Goal: Use online tool/utility

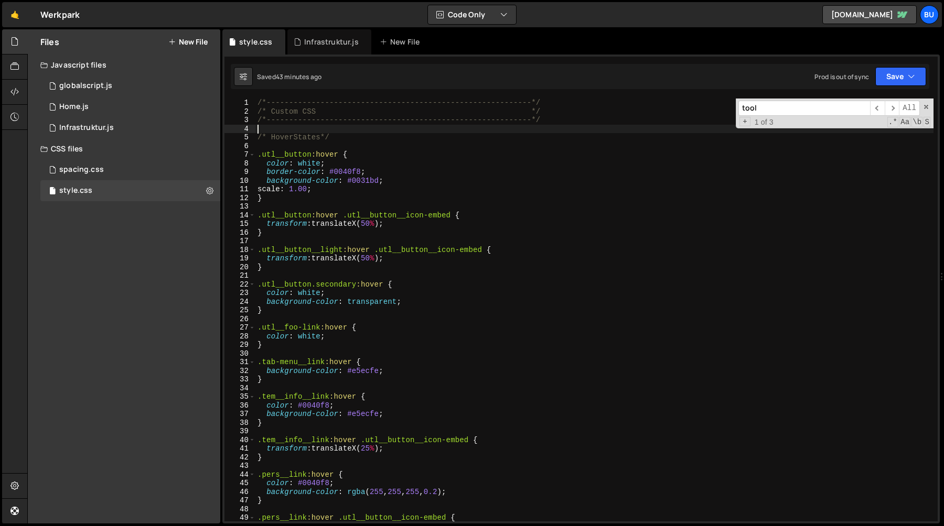
click at [493, 132] on div "/*-----------------------------------------------------------*/ /* Custom CSS *…" at bounding box center [594, 319] width 678 height 440
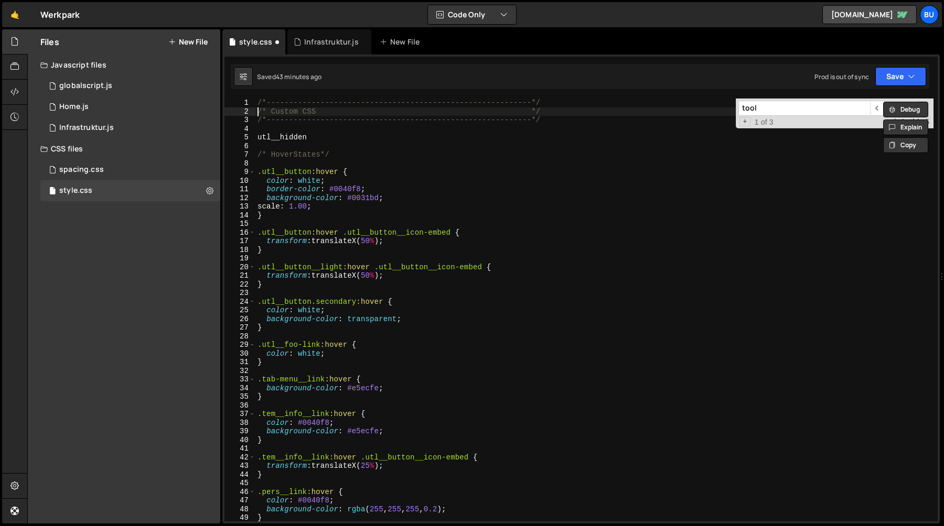
type textarea "/*-----------------------------------------------------------*/"
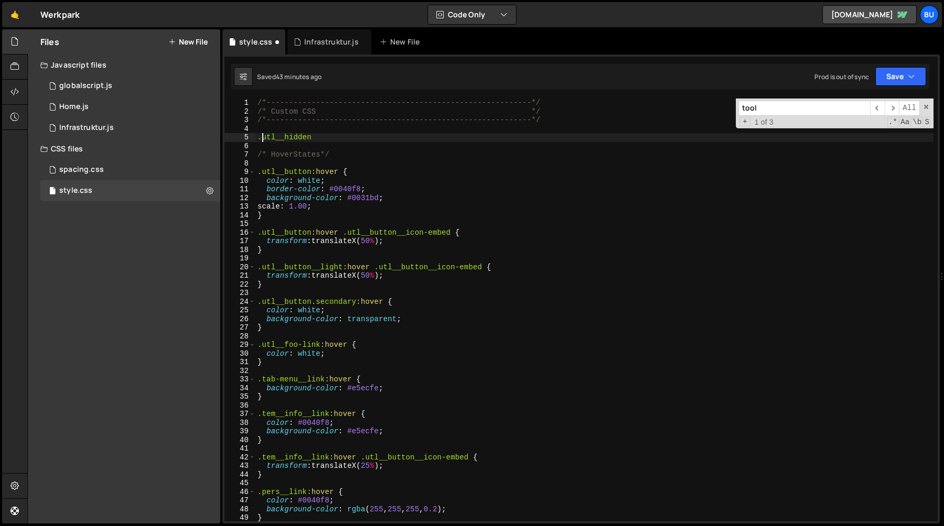
type textarea "}"
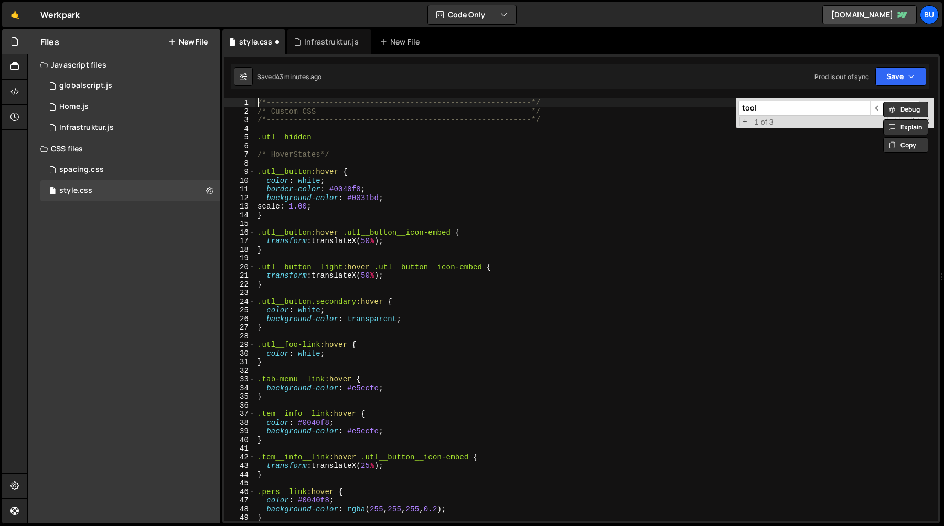
click at [366, 141] on div "/*-----------------------------------------------------------*/ /* Custom CSS *…" at bounding box center [594, 319] width 678 height 440
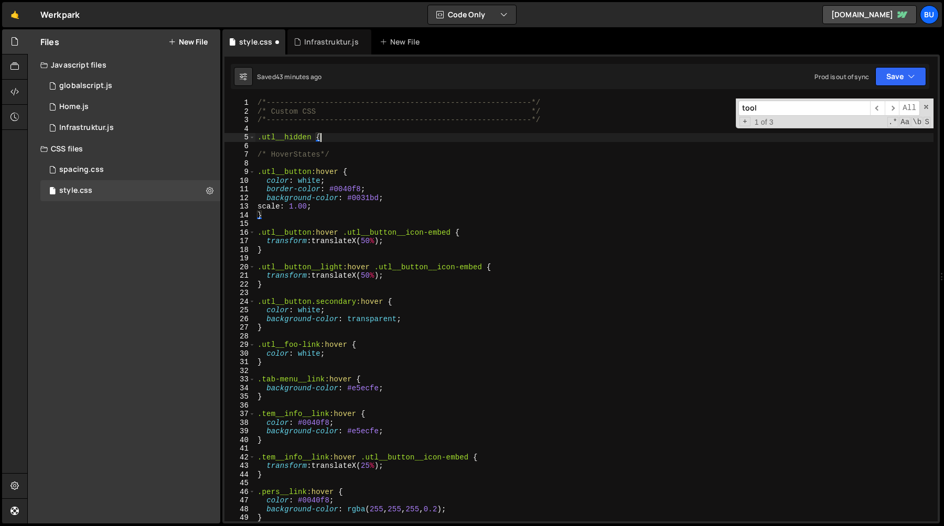
type textarea ".utl__hidden {}"
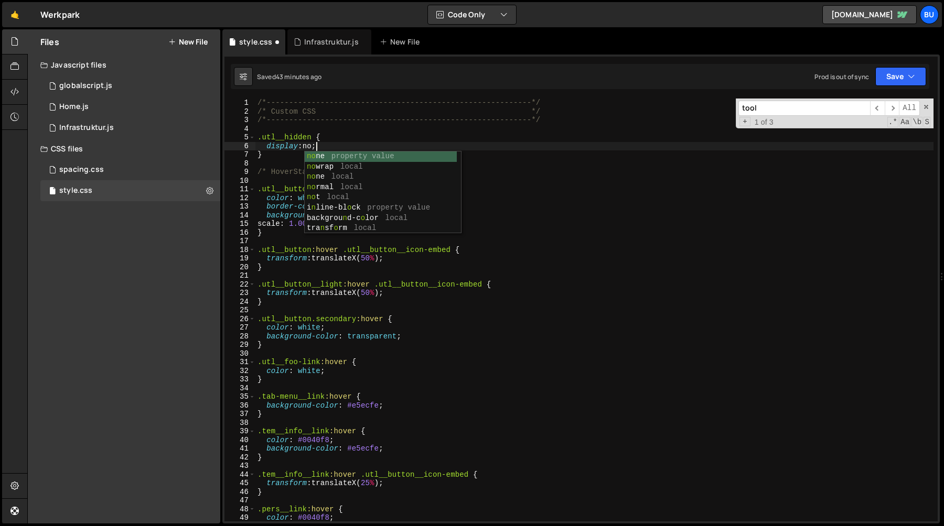
scroll to position [0, 4]
click at [463, 192] on div "/*-----------------------------------------------------------*/ /* Custom CSS *…" at bounding box center [594, 319] width 678 height 440
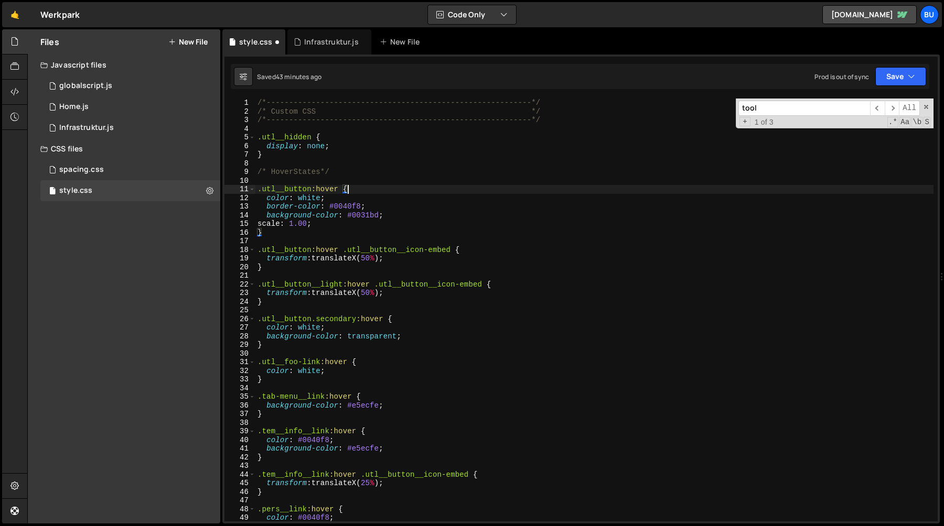
click at [362, 153] on div "/*-----------------------------------------------------------*/ /* Custom CSS *…" at bounding box center [594, 319] width 678 height 440
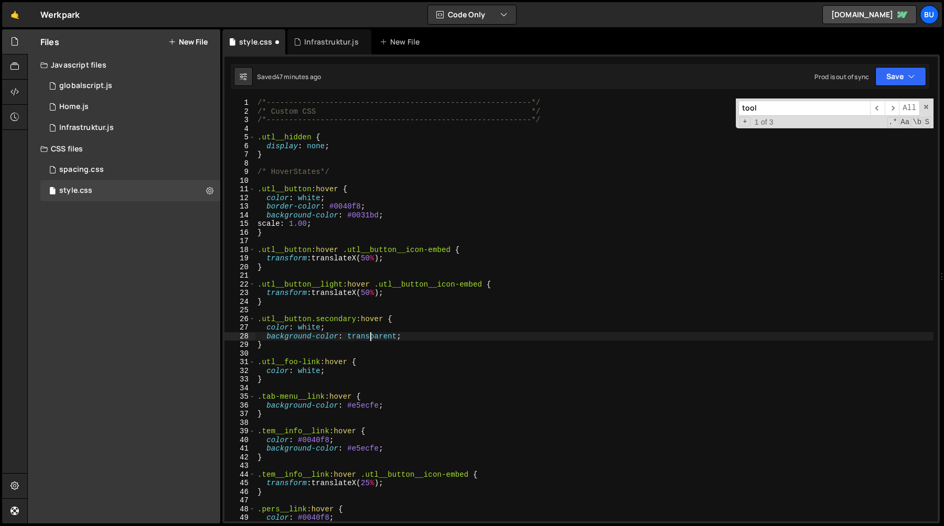
click at [370, 338] on div "/*-----------------------------------------------------------*/ /* Custom CSS *…" at bounding box center [594, 319] width 678 height 440
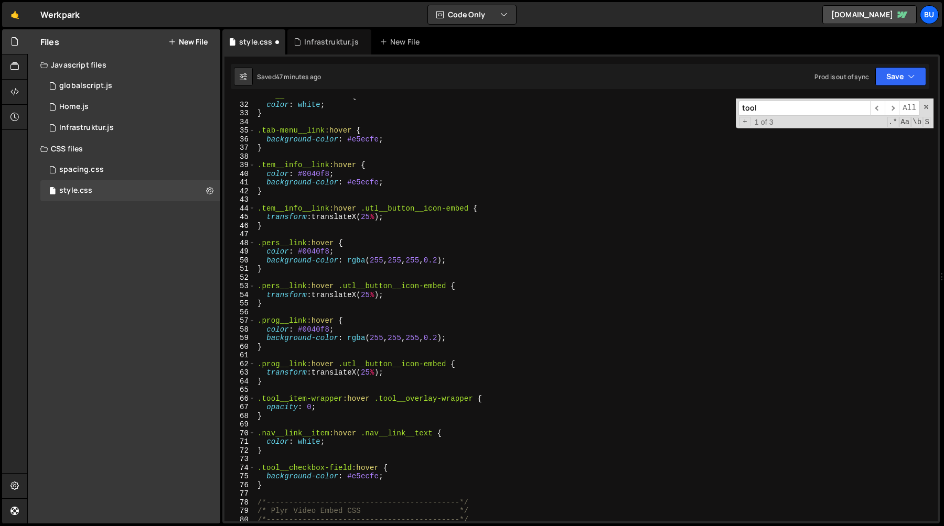
scroll to position [271, 0]
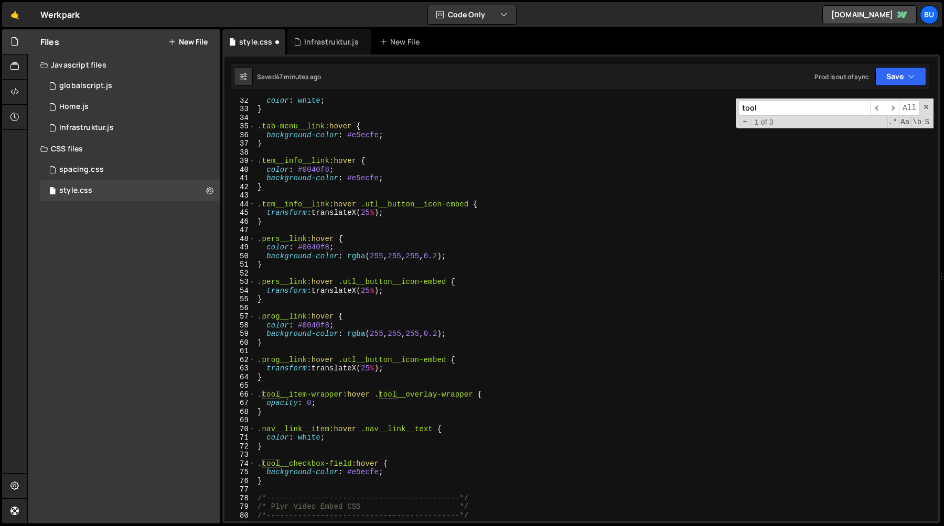
click at [783, 106] on input "tool" at bounding box center [804, 108] width 132 height 15
click at [895, 108] on span "​" at bounding box center [892, 108] width 15 height 15
click at [312, 404] on div "color : white ; } .tab-menu__link :hover { background-color : #e5ecfe ; } .tem_…" at bounding box center [594, 316] width 678 height 440
click at [349, 395] on div "color : white ; } .tab-menu__link :hover { background-color : #e5ecfe ; } .tem_…" at bounding box center [594, 316] width 678 height 440
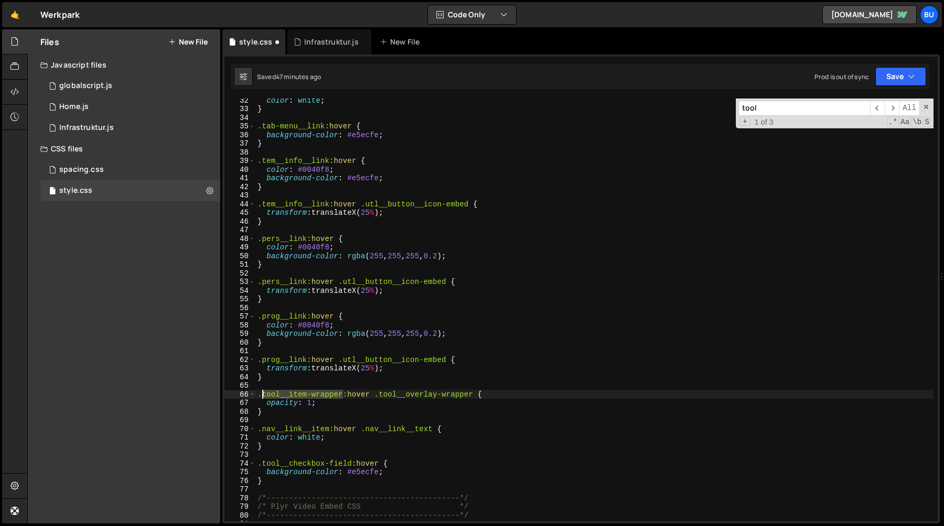
drag, startPoint x: 342, startPoint y: 394, endPoint x: 262, endPoint y: 394, distance: 80.8
click at [262, 394] on div "color : white ; } .tab-menu__link :hover { background-color : #e5ecfe ; } .tem_…" at bounding box center [594, 316] width 678 height 440
click at [262, 394] on div "color : white ; } .tab-menu__link :hover { background-color : #e5ecfe ; } .tem_…" at bounding box center [594, 310] width 678 height 423
click at [304, 393] on div "color : white ; } .tab-menu__link :hover { background-color : #e5ecfe ; } .tem_…" at bounding box center [594, 316] width 678 height 440
drag, startPoint x: 343, startPoint y: 395, endPoint x: 289, endPoint y: 395, distance: 53.5
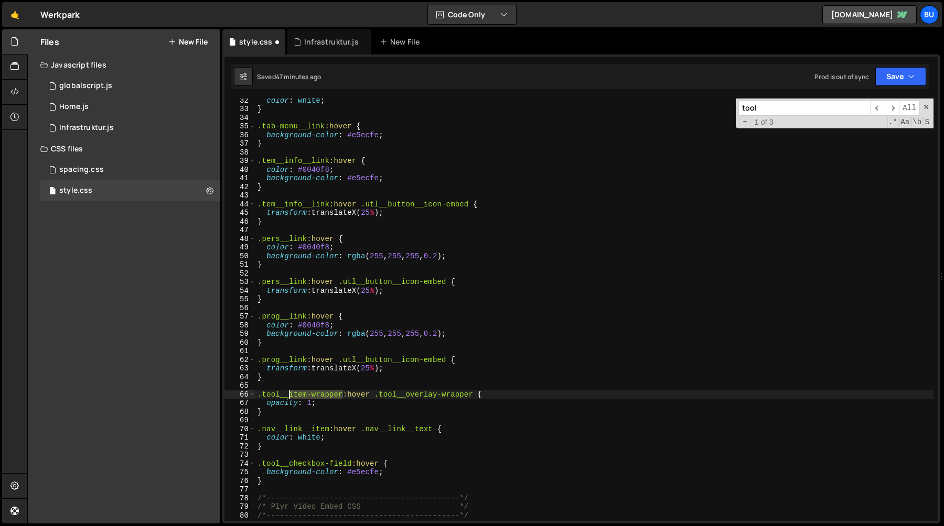
click at [289, 395] on div "color : white ; } .tab-menu__link :hover { background-color : #e5ecfe ; } .tem_…" at bounding box center [594, 316] width 678 height 440
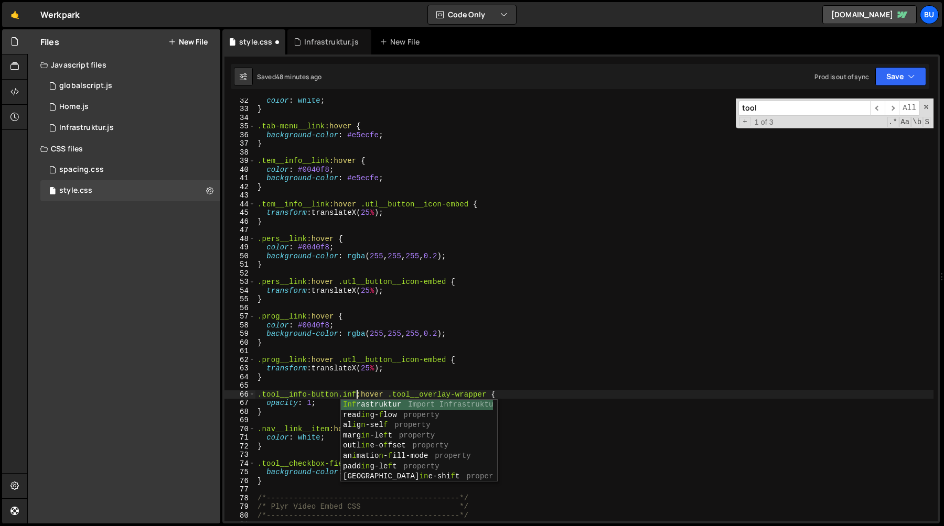
scroll to position [0, 7]
click at [311, 393] on div "color : white ; } .tab-menu__link :hover { background-color : #e5ecfe ; } .tem_…" at bounding box center [594, 316] width 678 height 440
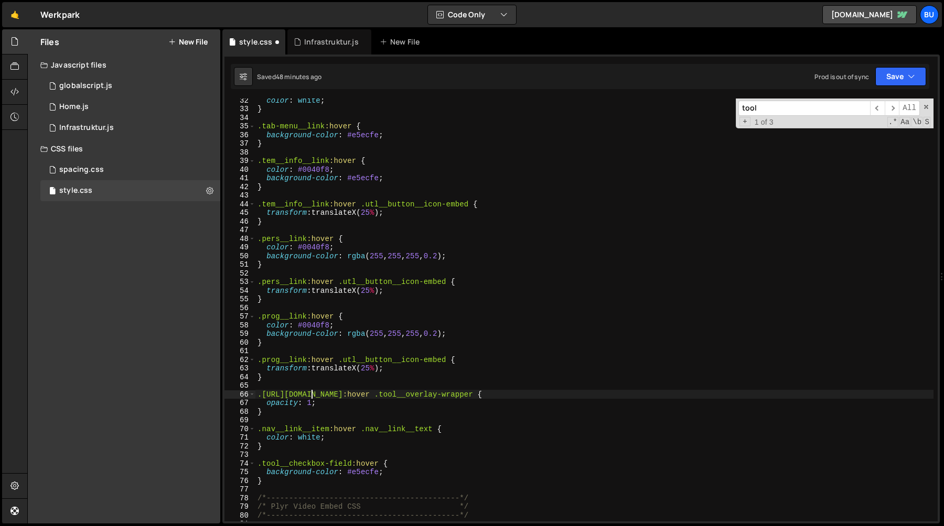
click at [336, 392] on div "color : white ; } .tab-menu__link :hover { background-color : #e5ecfe ; } .tem_…" at bounding box center [594, 316] width 678 height 440
click at [392, 406] on div "color : white ; } .tab-menu__link :hover { background-color : #e5ecfe ; } .tem_…" at bounding box center [594, 316] width 678 height 440
drag, startPoint x: 355, startPoint y: 393, endPoint x: 256, endPoint y: 393, distance: 99.1
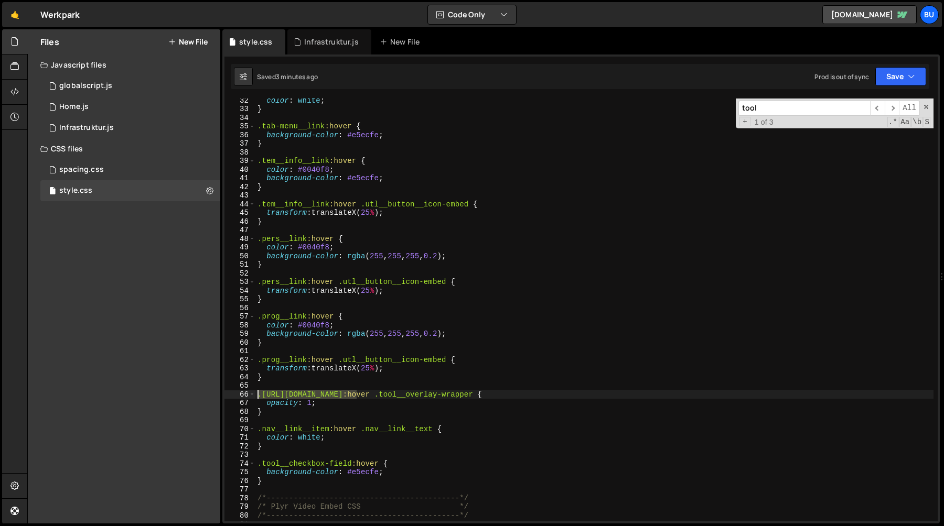
click at [255, 394] on div "color : white ; } .tab-menu__link :hover { background-color : #e5ecfe ; } .tem_…" at bounding box center [594, 316] width 678 height 440
paste textarea "tool__info__link"
click at [256, 393] on div "color : white ; } .tab-menu__link :hover { background-color : #e5ecfe ; } .tem_…" at bounding box center [594, 316] width 678 height 440
click at [332, 396] on div "color : white ; } .tab-menu__link :hover { background-color : #e5ecfe ; } .tem_…" at bounding box center [594, 316] width 678 height 440
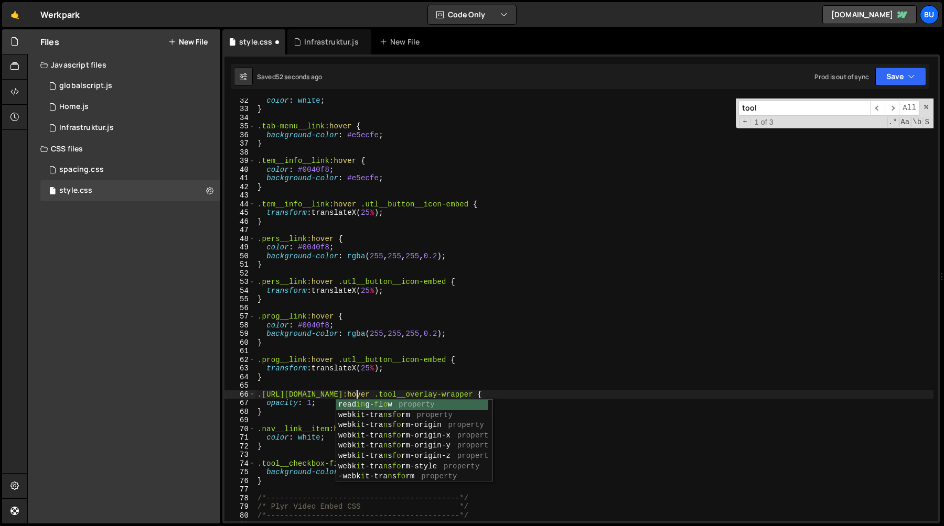
scroll to position [0, 6]
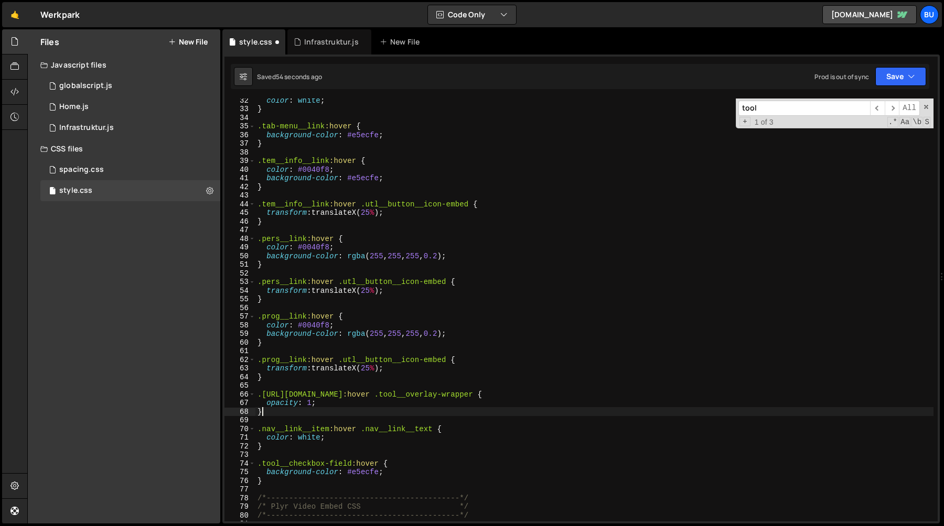
click at [528, 414] on div "color : white ; } .tab-menu__link :hover { background-color : #e5ecfe ; } .tem_…" at bounding box center [594, 316] width 678 height 440
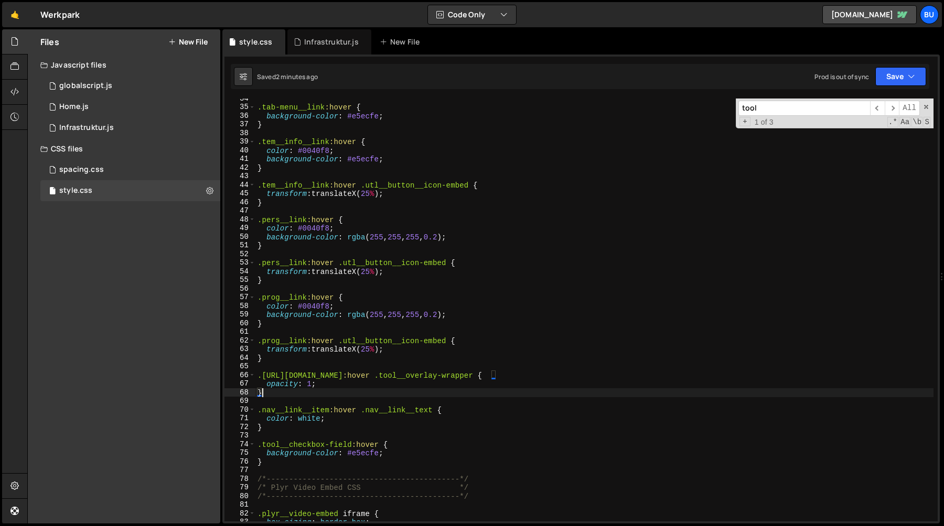
scroll to position [288, 0]
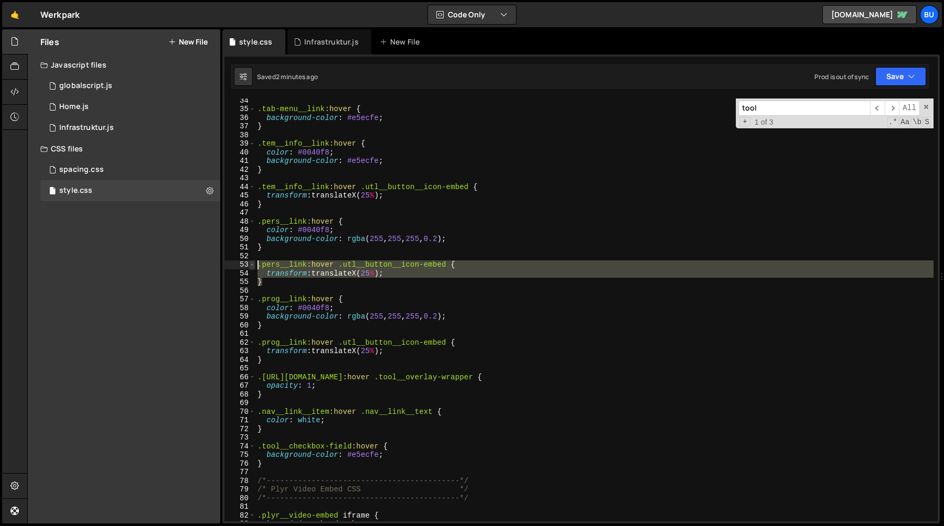
drag, startPoint x: 268, startPoint y: 284, endPoint x: 251, endPoint y: 262, distance: 27.9
click at [251, 262] on div "} 34 35 36 37 38 39 40 41 42 43 44 45 46 47 48 49 50 51 52 53 54 55 56 57 58 59…" at bounding box center [580, 310] width 713 height 423
click at [277, 283] on div ".tab-menu__link :hover { background-color : #e5ecfe ; } .tem__info__link :hover…" at bounding box center [594, 310] width 678 height 423
type textarea "}"
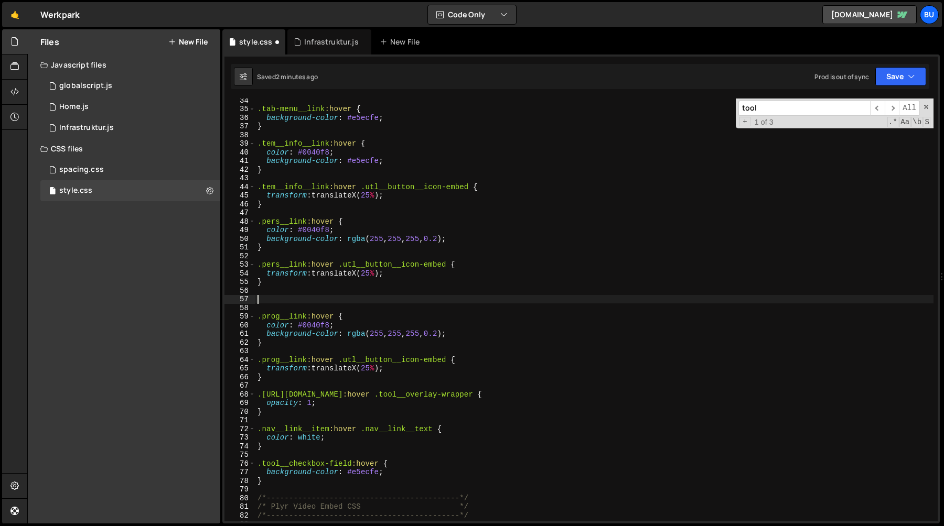
paste textarea "}"
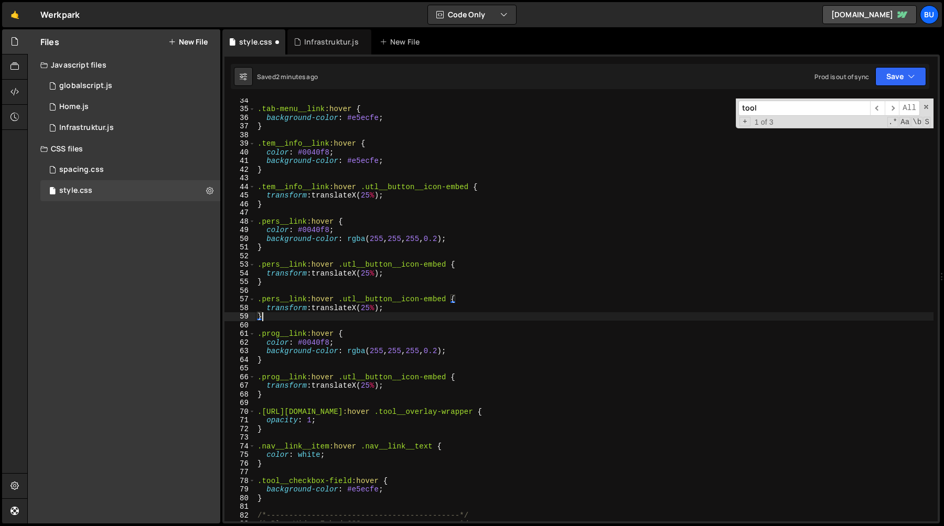
click at [278, 301] on div ".tab-menu__link :hover { background-color : #e5ecfe ; } .tem__info__link :hover…" at bounding box center [594, 316] width 678 height 440
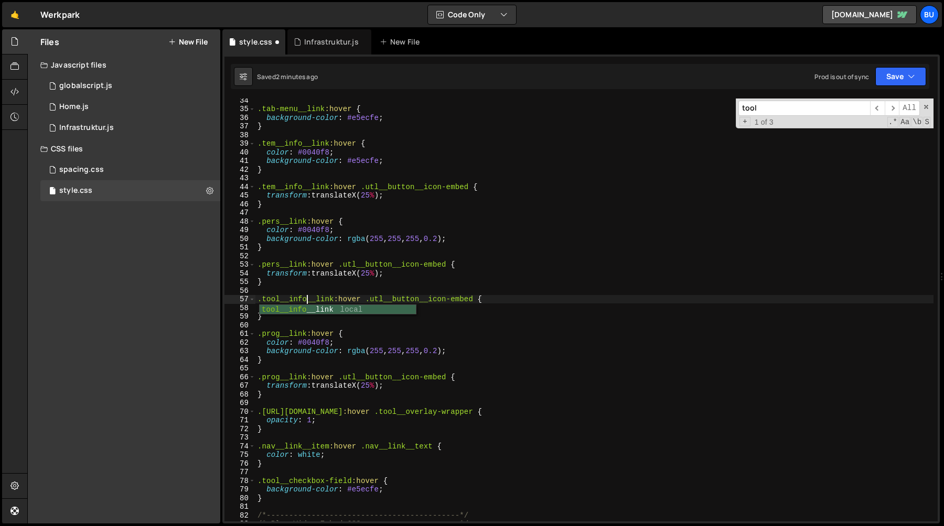
scroll to position [0, 3]
click at [432, 346] on div ".tab-menu__link :hover { background-color : #e5ecfe ; } .tem__info__link :hover…" at bounding box center [594, 316] width 678 height 440
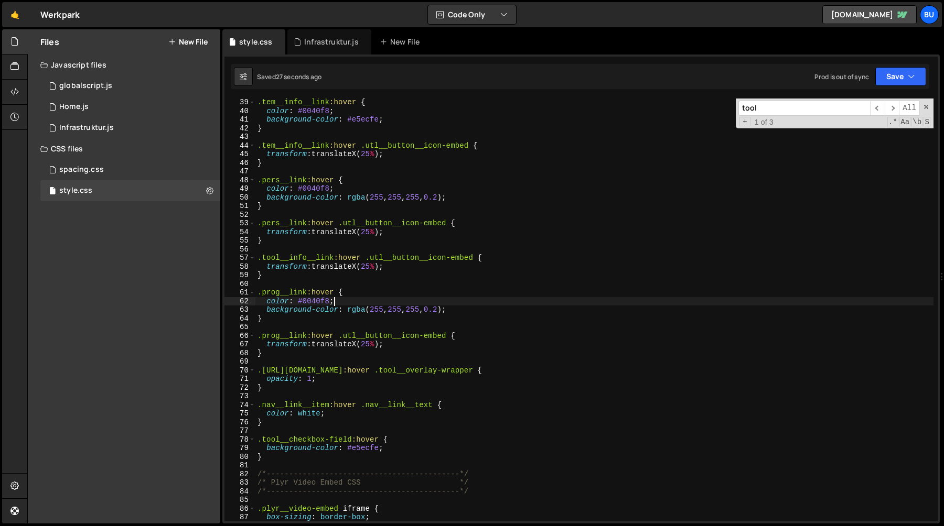
scroll to position [327, 0]
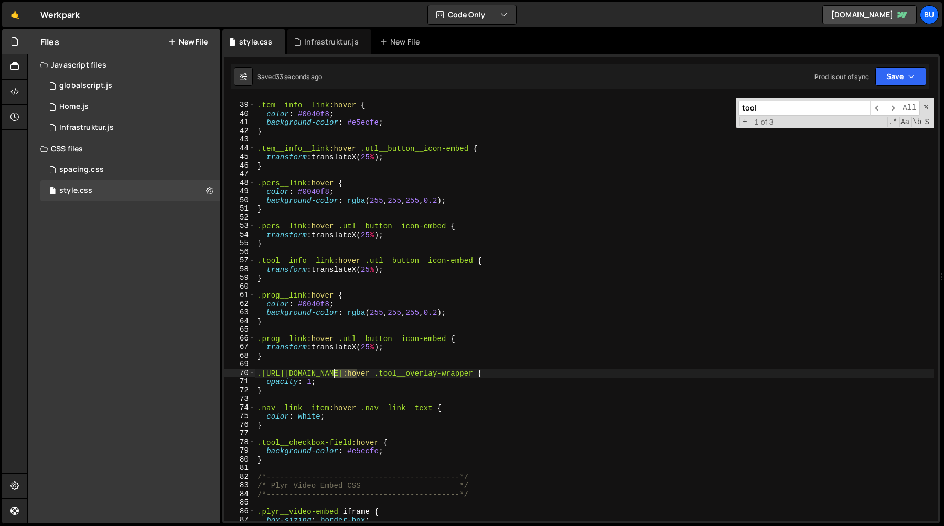
drag, startPoint x: 356, startPoint y: 374, endPoint x: 334, endPoint y: 374, distance: 22.5
click at [334, 374] on div ".tem__info__link :hover { color : #0040f8 ; background-color : #e5ecfe ; } .tem…" at bounding box center [594, 312] width 678 height 440
click at [389, 303] on div ".tem__info__link :hover { color : #0040f8 ; background-color : #e5ecfe ; } .tem…" at bounding box center [594, 312] width 678 height 440
type textarea "color: #0040f8;"
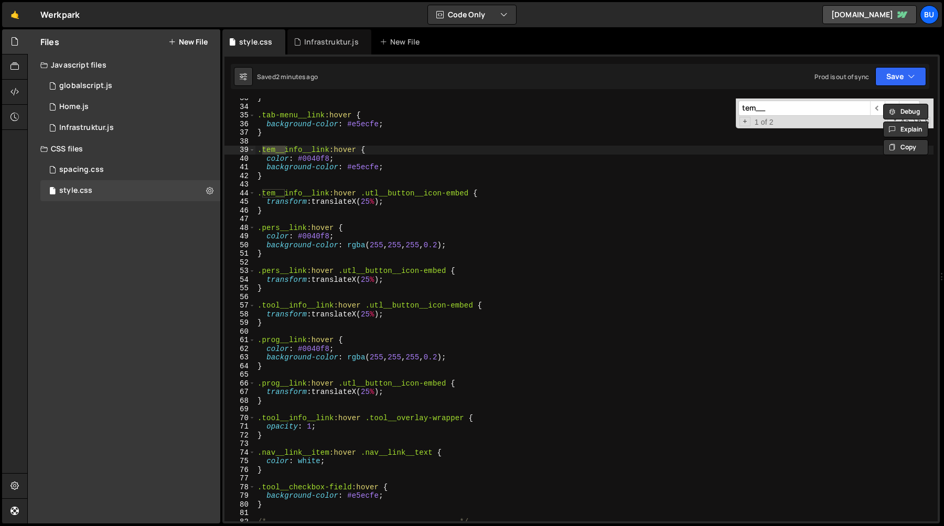
scroll to position [282, 0]
type input "tem__"
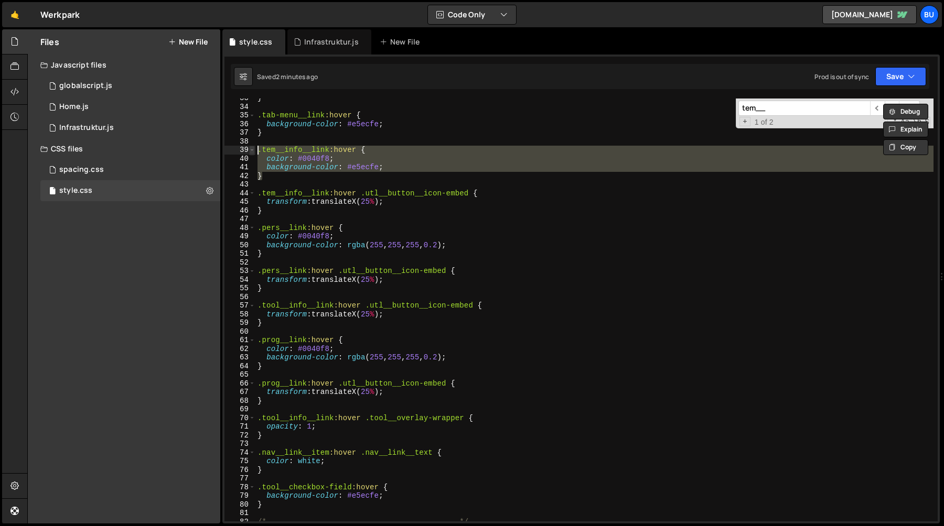
drag, startPoint x: 267, startPoint y: 176, endPoint x: 250, endPoint y: 150, distance: 31.0
click at [250, 150] on div "} 33 34 35 36 37 38 39 40 41 42 43 44 45 46 47 48 49 50 51 52 53 54 55 56 57 58…" at bounding box center [580, 310] width 713 height 423
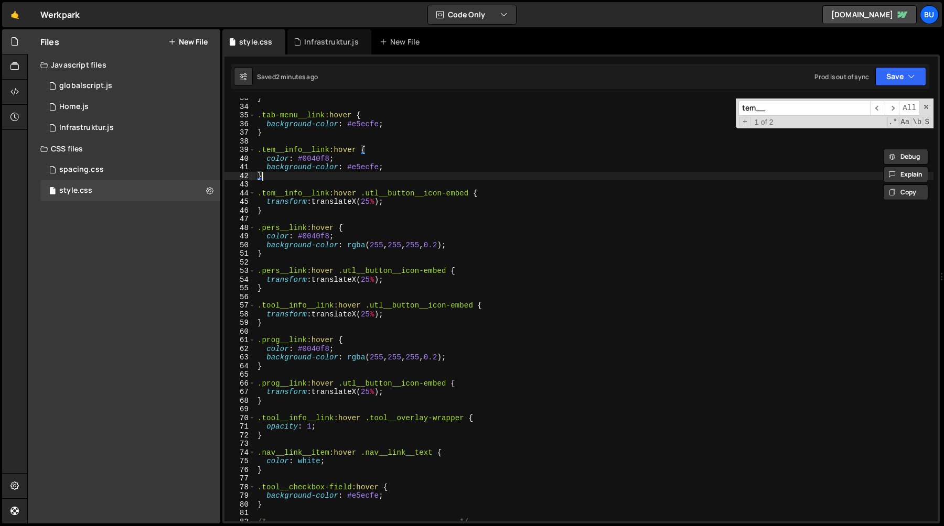
click at [415, 318] on div "} .tab-menu__link :hover { background-color : #e5ecfe ; } .tem__info__link :hov…" at bounding box center [594, 314] width 678 height 440
type textarea "}"
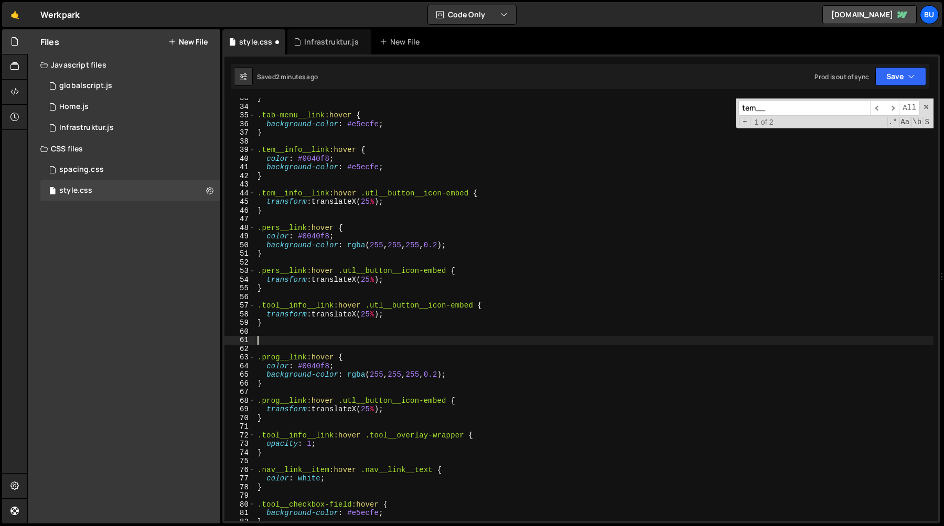
paste textarea "}"
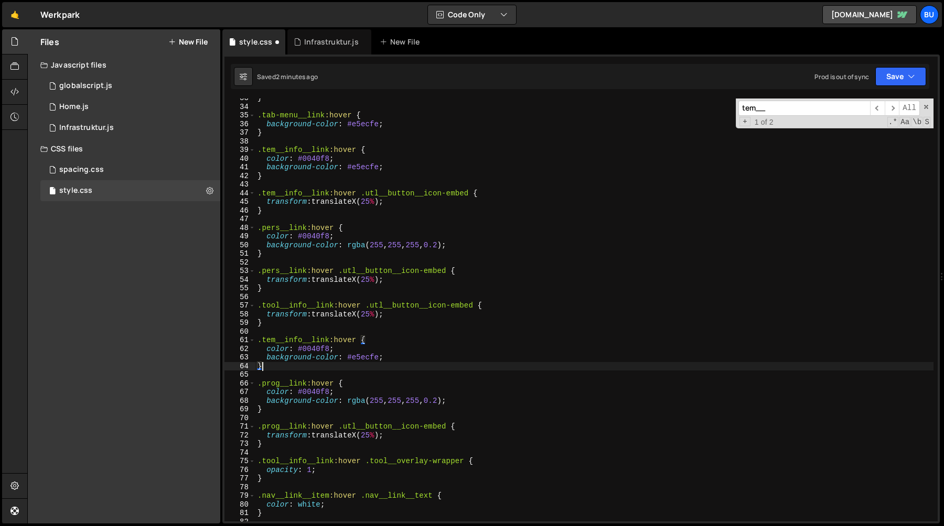
click at [274, 339] on div "} .tab-menu__link :hover { background-color : #e5ecfe ; } .tem__info__link :hov…" at bounding box center [594, 314] width 678 height 440
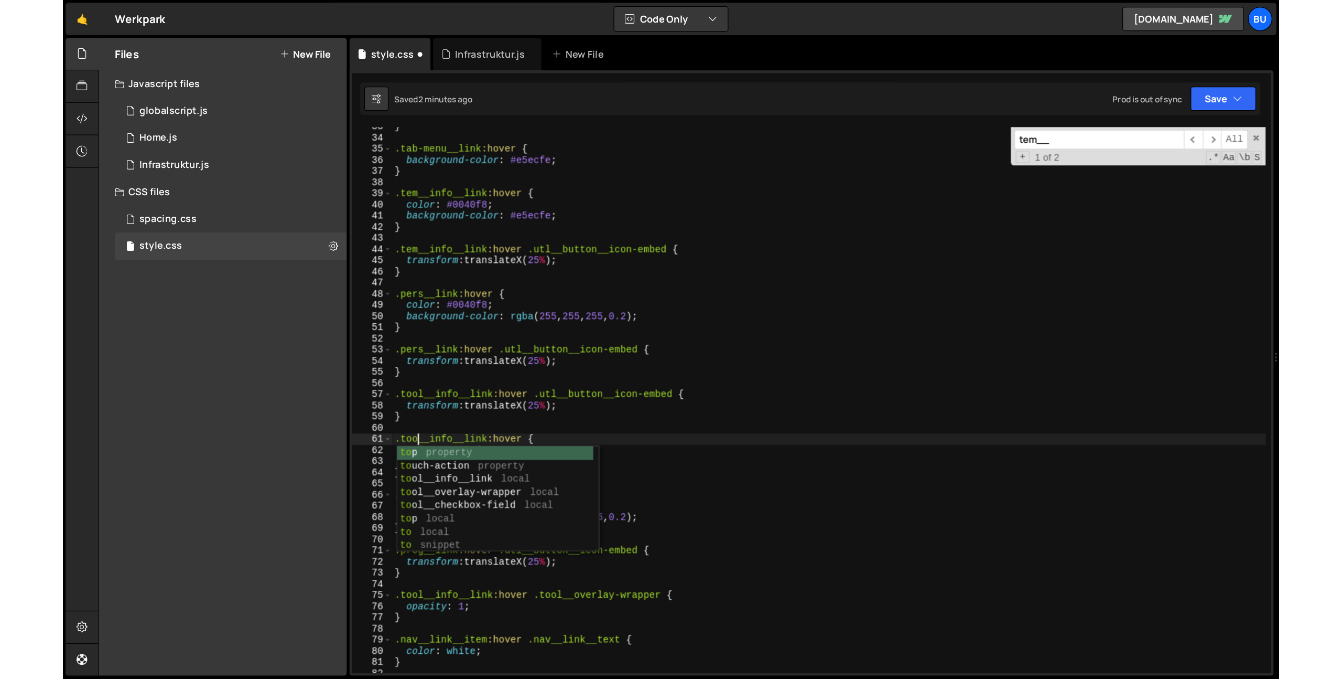
scroll to position [0, 1]
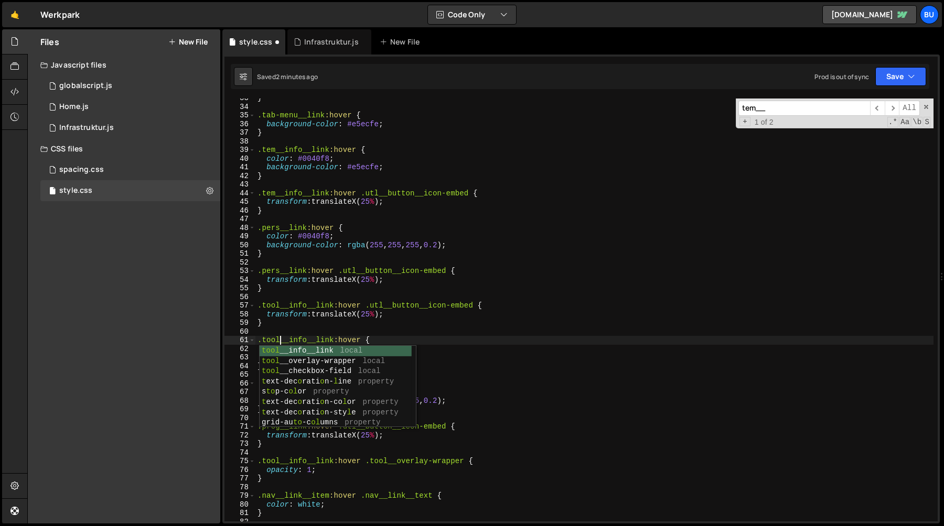
click at [426, 316] on div "} .tab-menu__link :hover { background-color : #e5ecfe ; } .tem__info__link :hov…" at bounding box center [594, 314] width 678 height 440
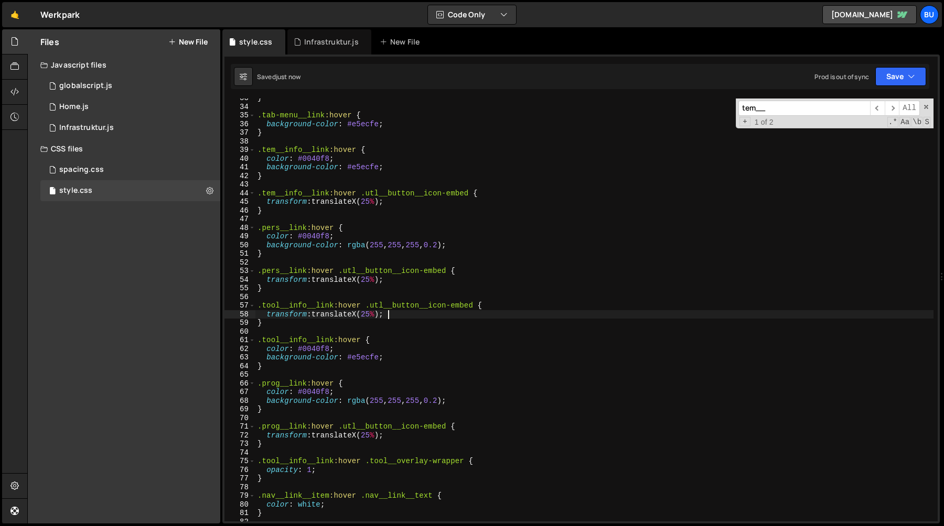
type textarea "transform: translateX(25%);"
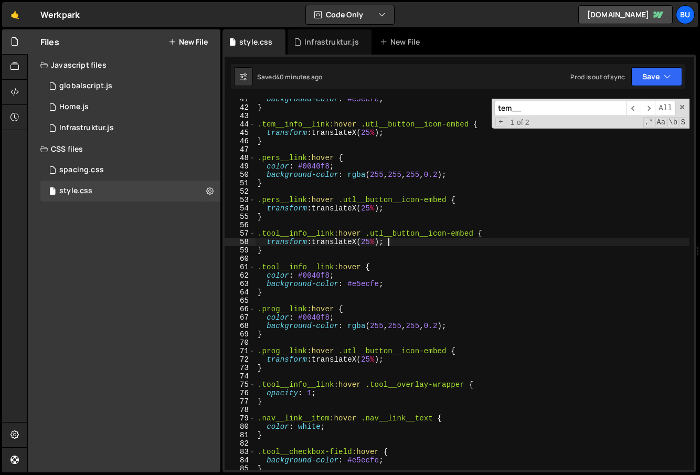
scroll to position [361, 0]
